Goal: Transaction & Acquisition: Purchase product/service

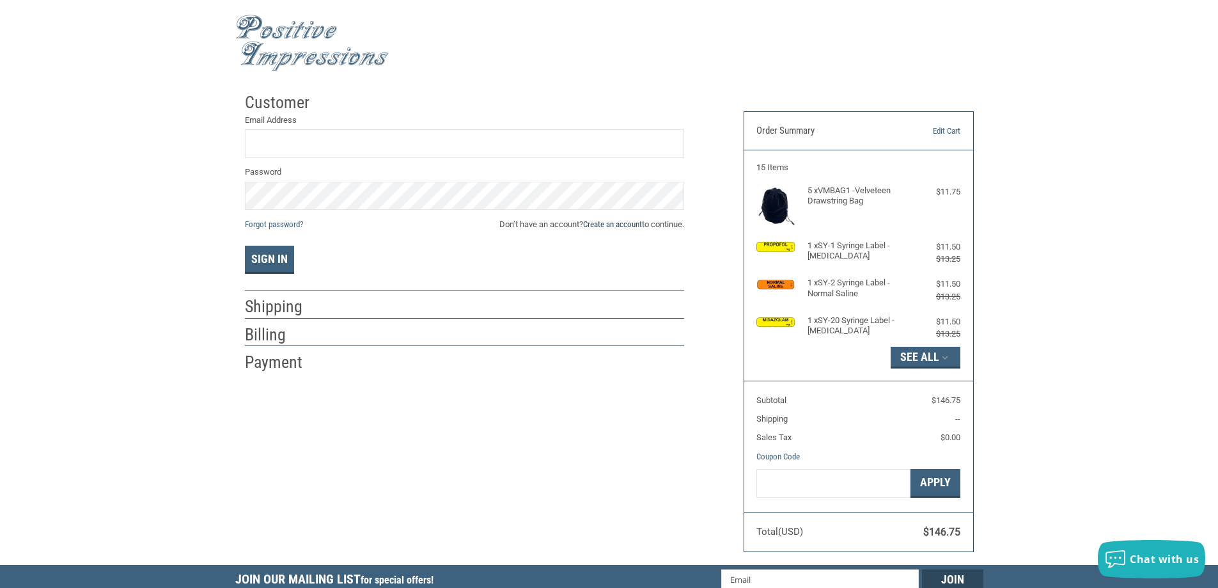
click at [633, 226] on link "Create an account" at bounding box center [612, 224] width 59 height 10
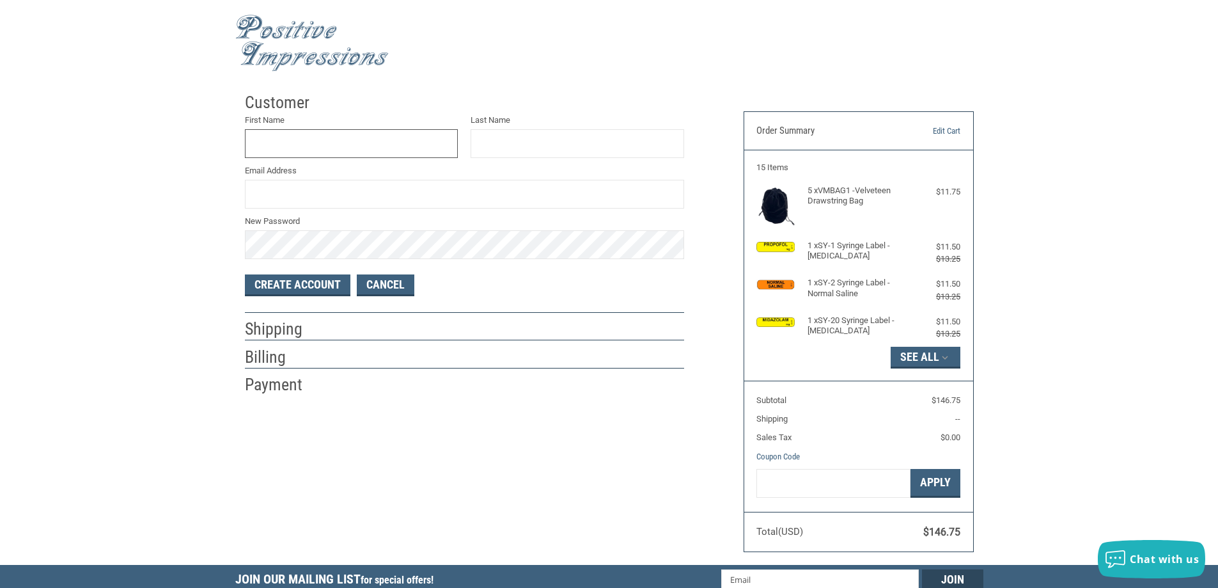
click at [423, 157] on input "First Name" at bounding box center [352, 143] width 214 height 29
type input "[PERSON_NAME]"
type input "DANBURY"
type input "[PERSON_NAME][EMAIL_ADDRESS][DOMAIN_NAME]"
click at [313, 286] on button "Create Account" at bounding box center [297, 285] width 105 height 22
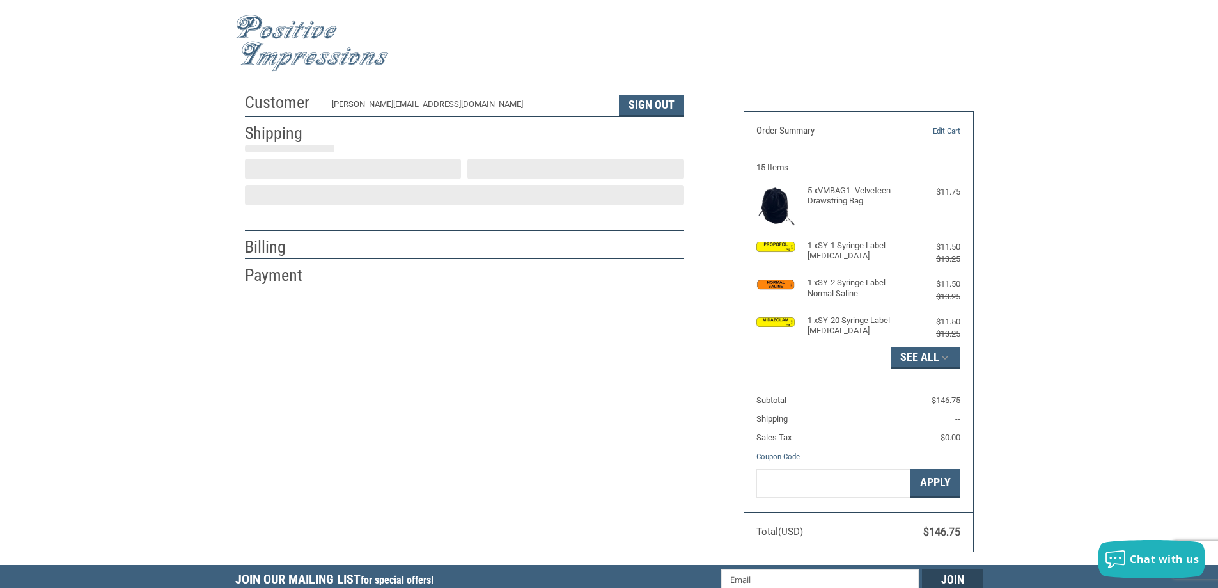
select select "US"
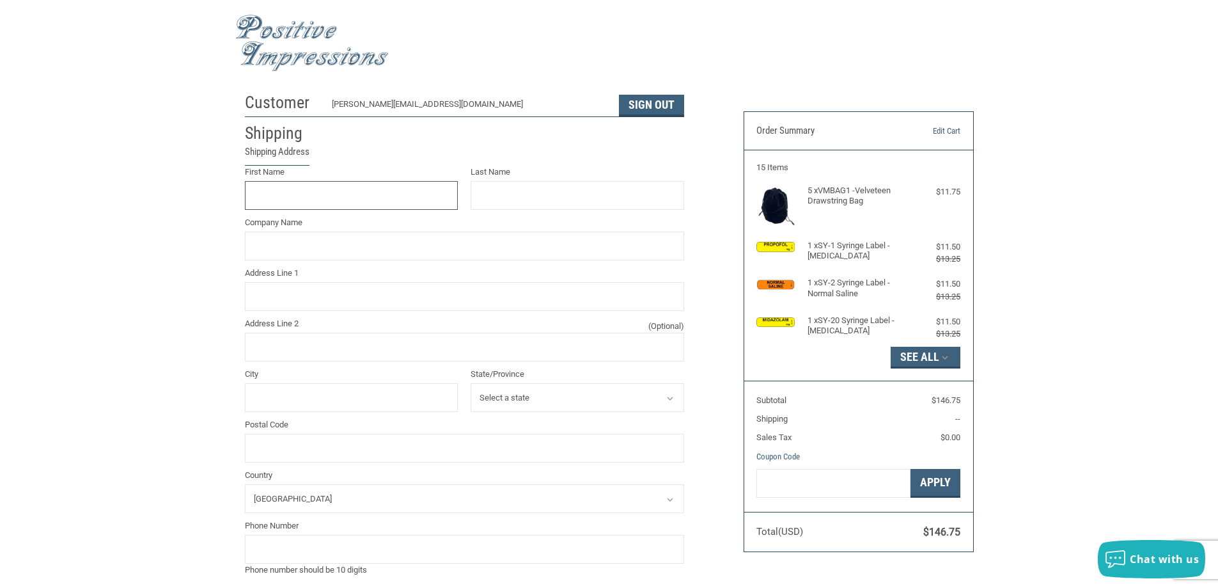
click at [391, 194] on input "First Name" at bounding box center [352, 195] width 214 height 29
type input "[PERSON_NAME]"
type input "DANBURY"
type input "VCA [GEOGRAPHIC_DATA]"
click at [400, 298] on input "Address Line 1" at bounding box center [464, 296] width 439 height 29
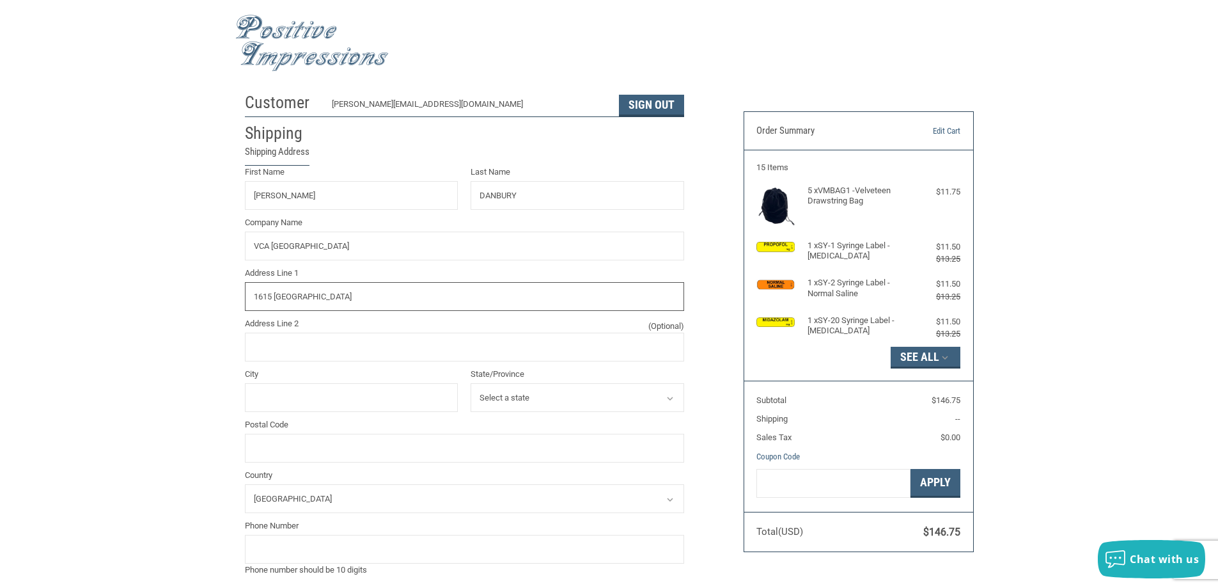
type input "1615 [GEOGRAPHIC_DATA]"
click at [357, 394] on input "City" at bounding box center [352, 397] width 214 height 29
type input "19446"
select select "PA"
type input "19446"
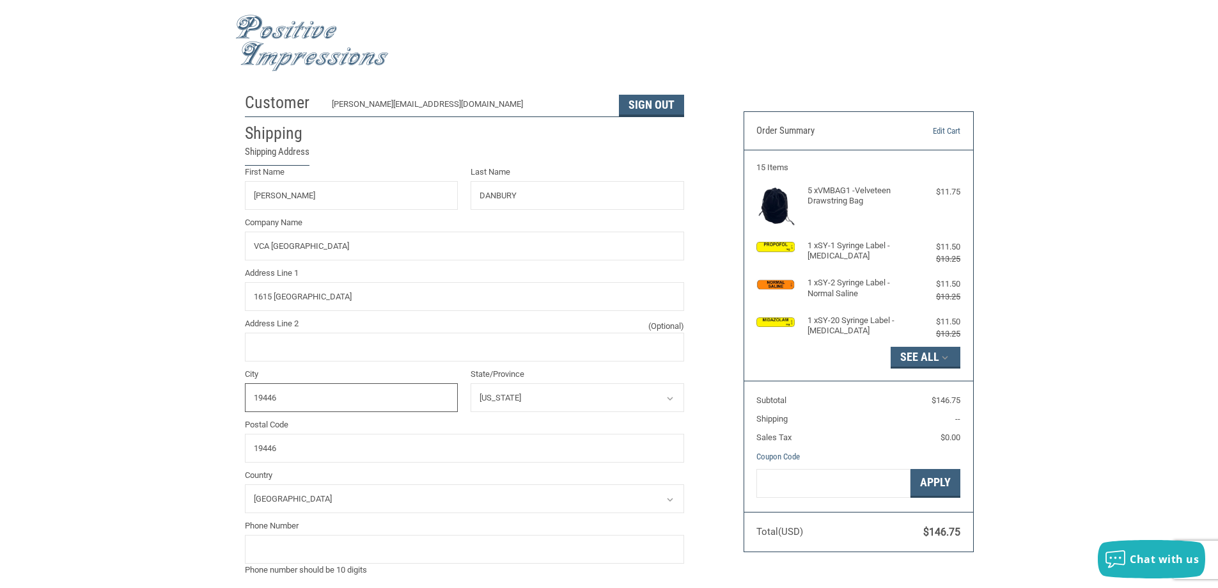
click at [297, 400] on input "19446" at bounding box center [352, 397] width 214 height 29
drag, startPoint x: 281, startPoint y: 396, endPoint x: 224, endPoint y: 393, distance: 57.0
click at [224, 393] on div "Customer [PERSON_NAME][EMAIL_ADDRESS][DOMAIN_NAME] Sign Out Shipping Shipping A…" at bounding box center [609, 497] width 1218 height 823
type input "LANSDALE"
drag, startPoint x: 1210, startPoint y: 180, endPoint x: 1222, endPoint y: 183, distance: 13.2
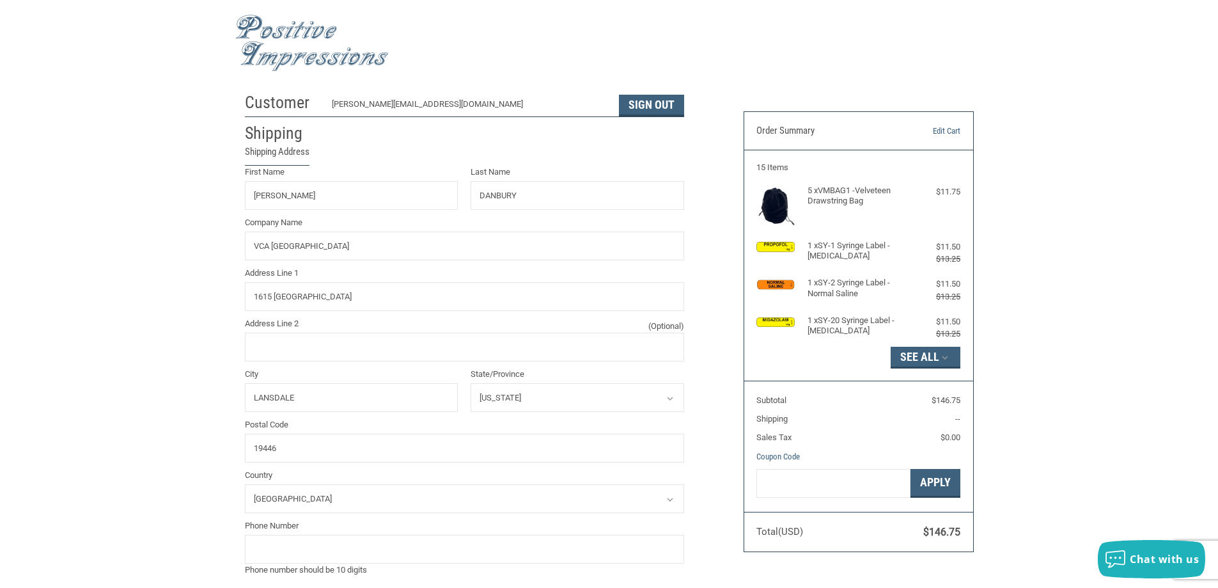
click at [1213, 180] on div "Customer [PERSON_NAME][EMAIL_ADDRESS][DOMAIN_NAME] Sign Out Shipping Shipping A…" at bounding box center [609, 497] width 1218 height 823
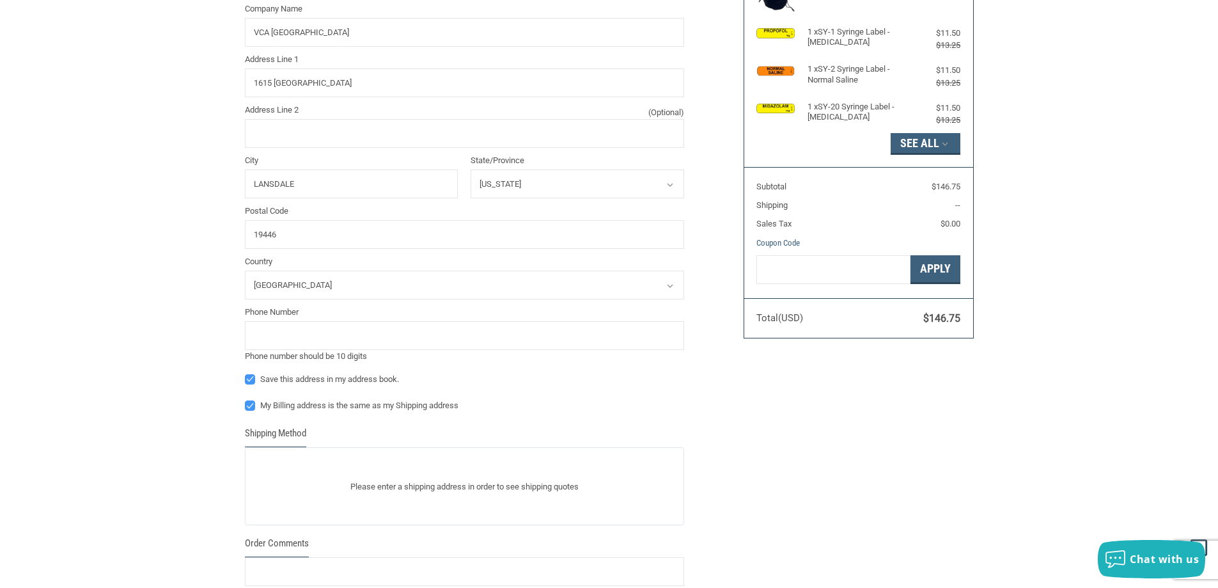
scroll to position [219, 0]
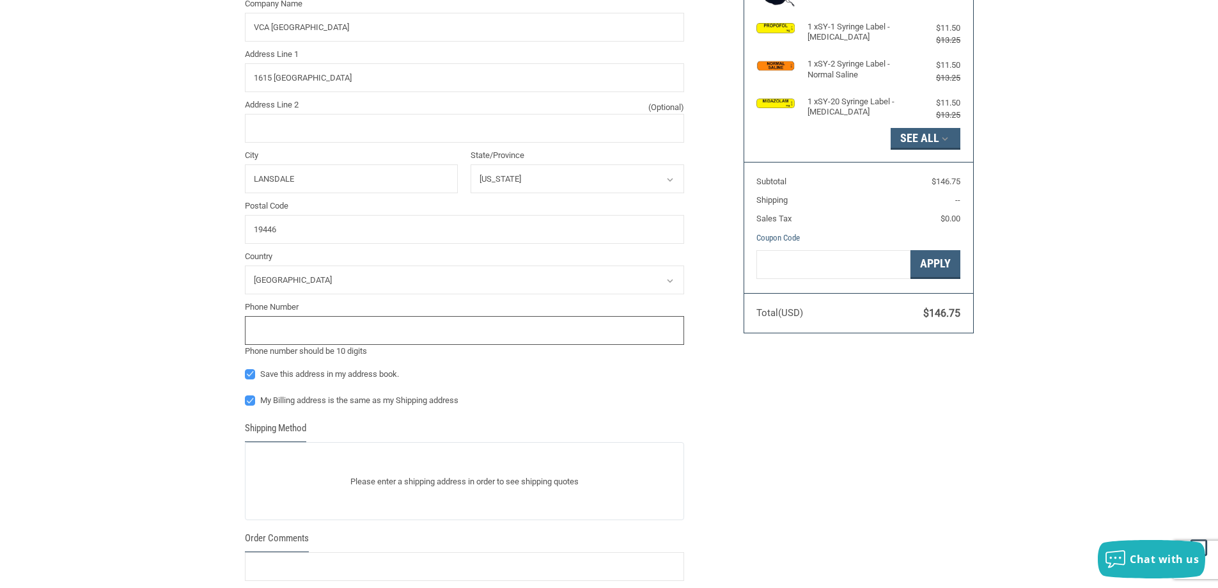
click at [662, 335] on input "tel" at bounding box center [464, 330] width 439 height 29
type input "2156999294"
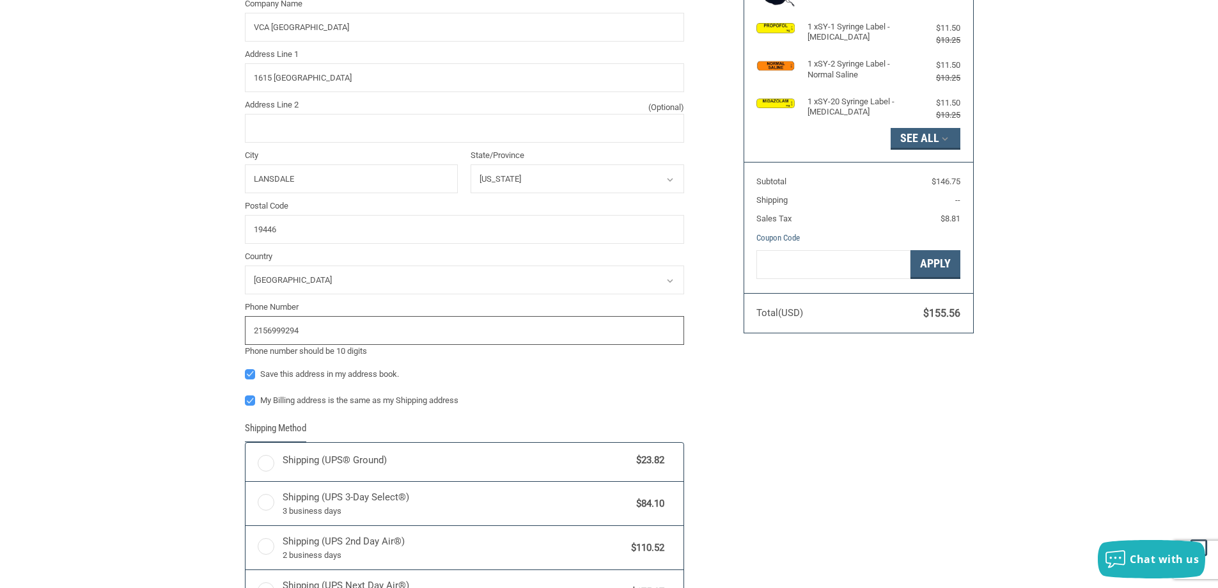
radio input "true"
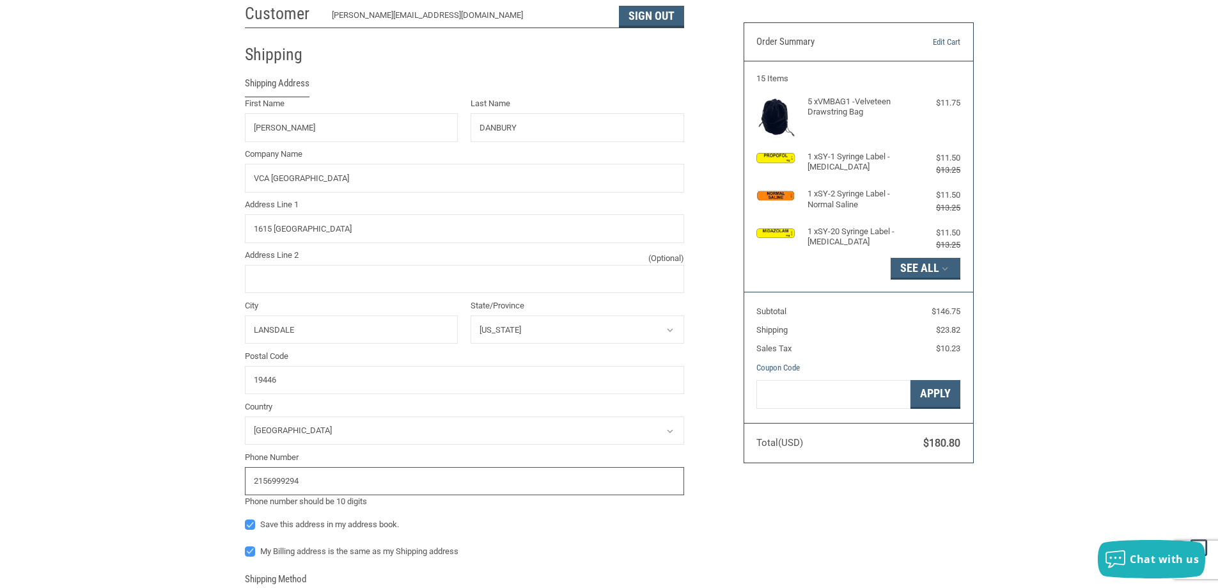
scroll to position [62, 0]
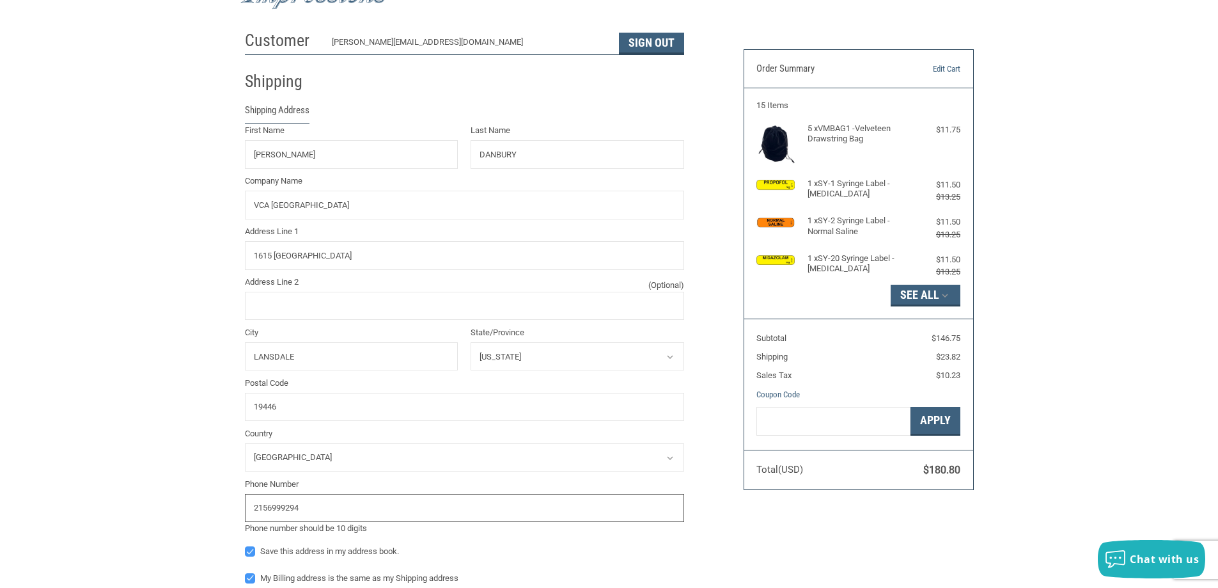
type input "2156999294"
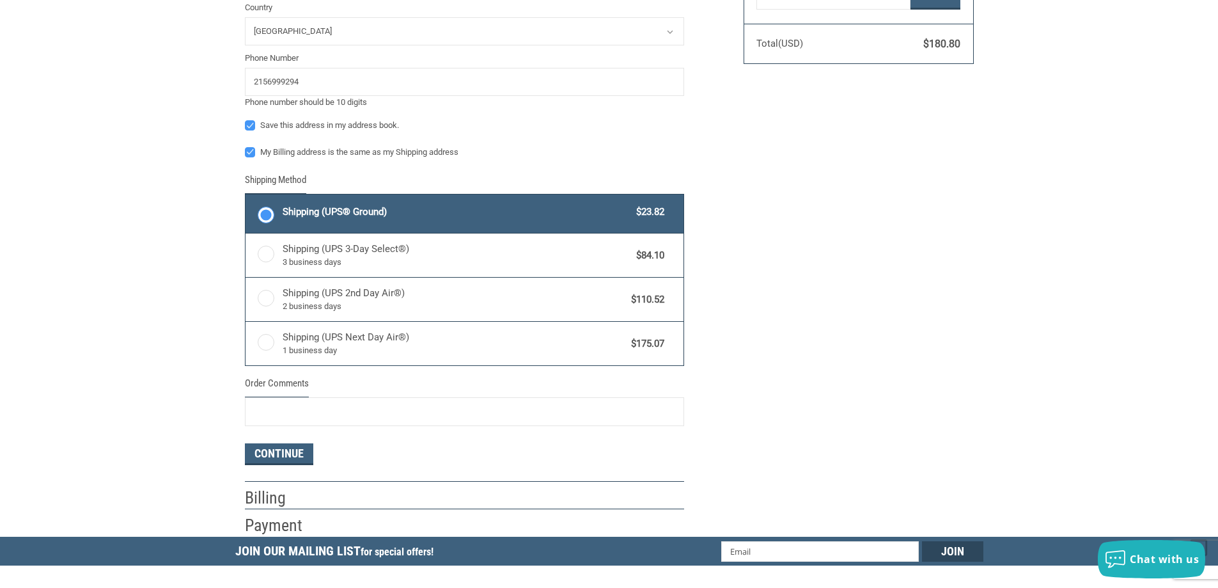
scroll to position [512, 0]
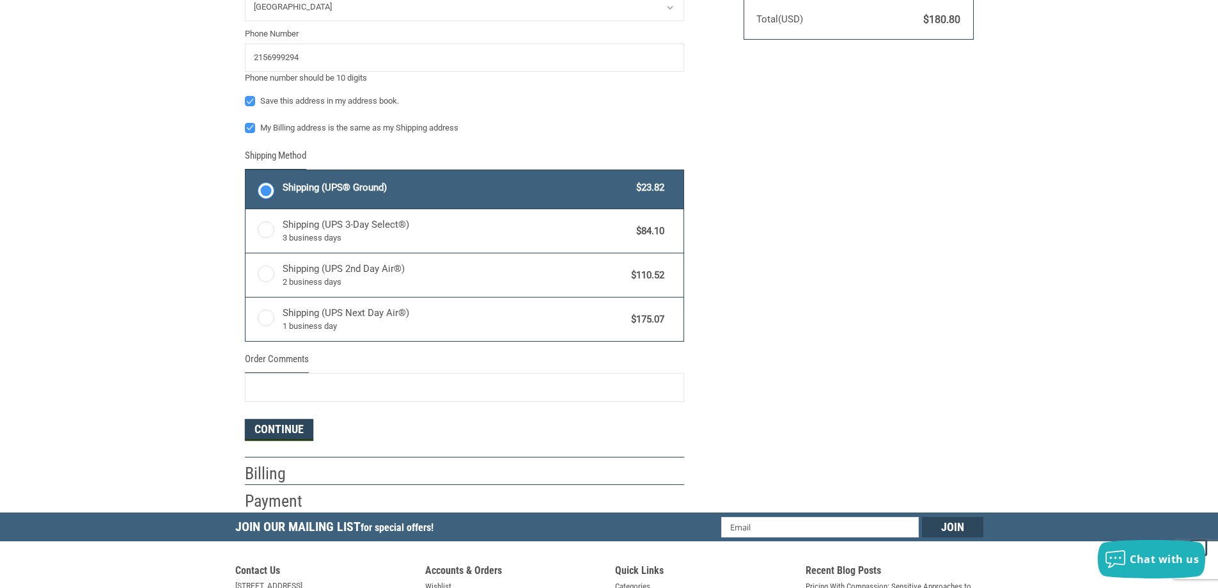
click at [293, 428] on button "Continue" at bounding box center [279, 430] width 68 height 22
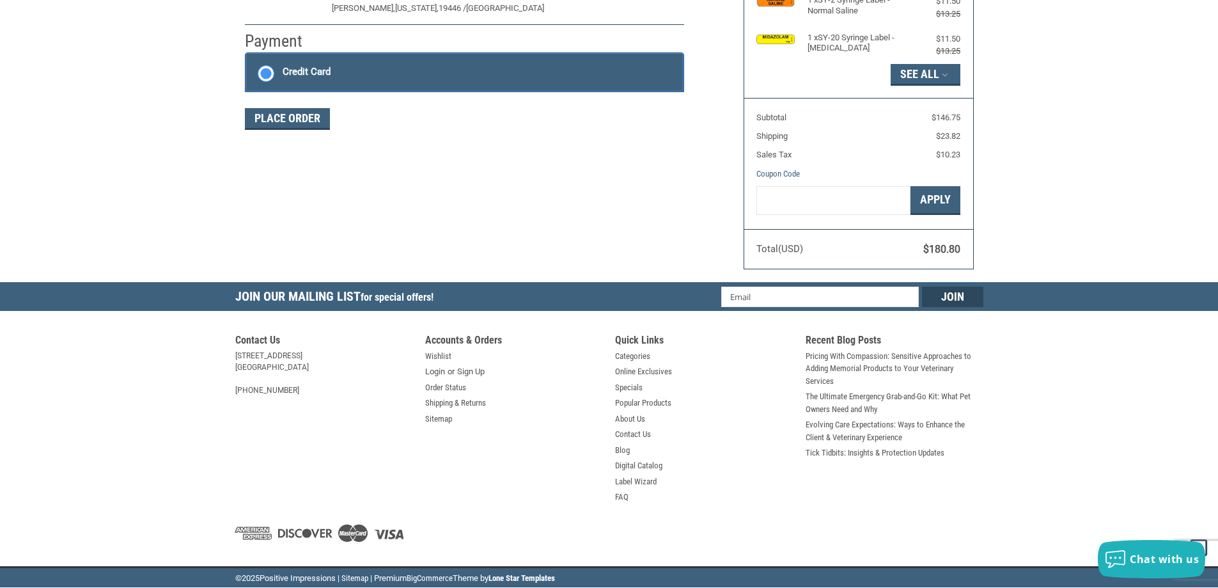
scroll to position [191, 0]
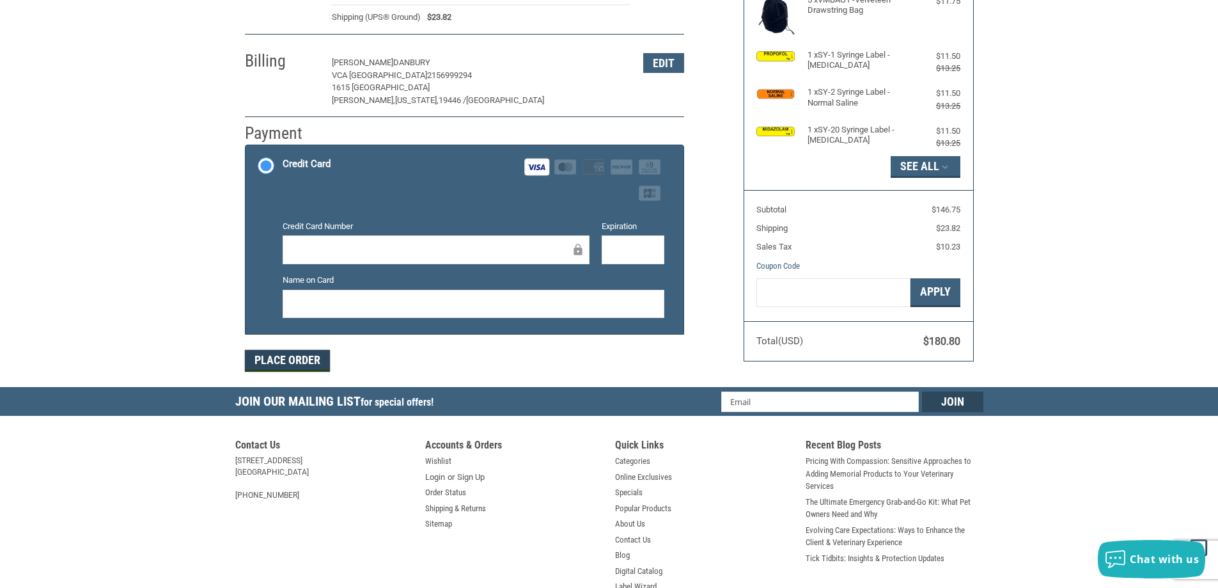
click at [289, 368] on button "Place Order" at bounding box center [287, 361] width 85 height 22
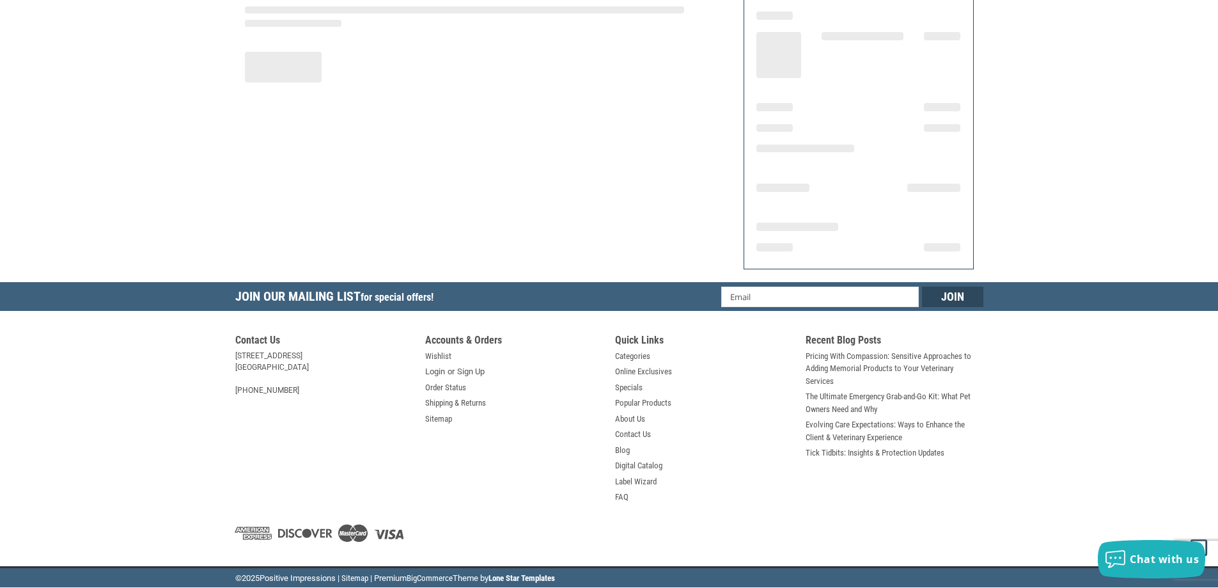
scroll to position [148, 0]
